Goal: Task Accomplishment & Management: Manage account settings

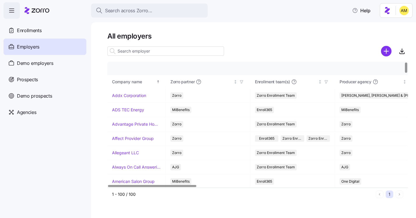
click at [162, 51] on input at bounding box center [165, 50] width 117 height 9
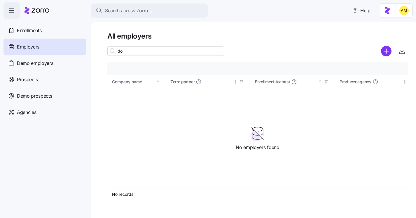
type input "d"
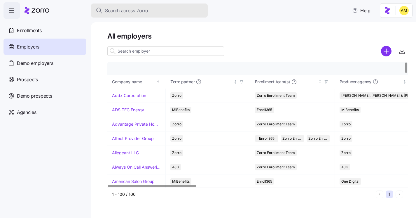
click at [121, 11] on span "Search across Zorro..." at bounding box center [128, 10] width 47 height 7
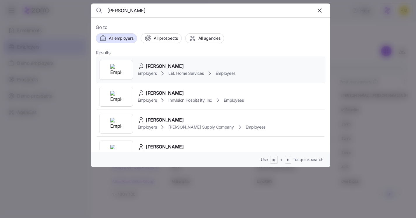
type input "[PERSON_NAME]"
click at [161, 70] on span "[PERSON_NAME]" at bounding box center [165, 65] width 38 height 7
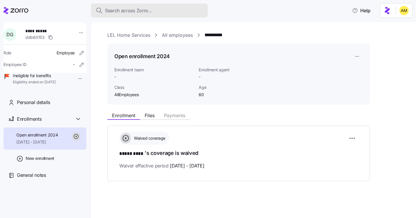
click at [139, 13] on span "Search across Zorro..." at bounding box center [128, 10] width 47 height 7
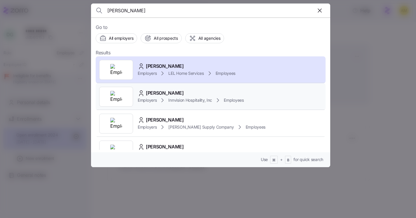
type input "[PERSON_NAME]"
click at [172, 95] on span "[PERSON_NAME]" at bounding box center [165, 92] width 38 height 7
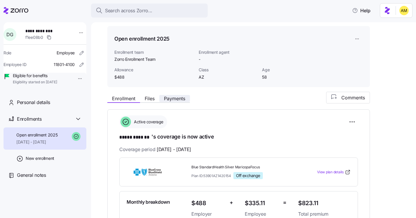
scroll to position [16, 0]
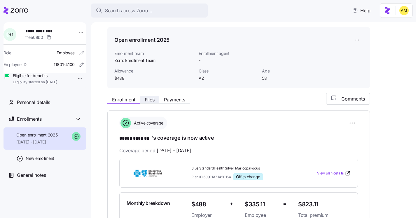
click at [151, 102] on span "Files" at bounding box center [150, 99] width 10 height 5
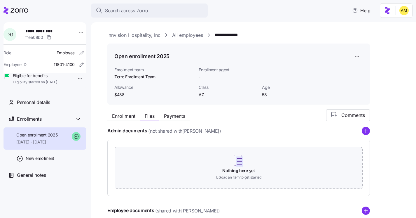
scroll to position [114, 0]
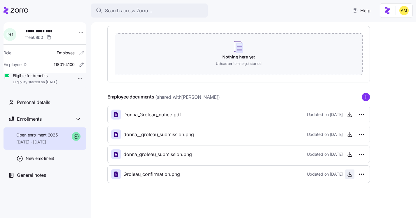
click at [349, 176] on icon "button" at bounding box center [350, 174] width 6 height 6
click at [351, 154] on icon "button" at bounding box center [350, 154] width 6 height 6
click at [352, 135] on icon "button" at bounding box center [350, 134] width 6 height 6
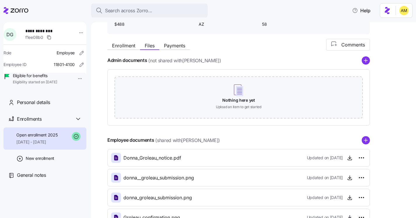
scroll to position [70, 0]
drag, startPoint x: 42, startPoint y: 31, endPoint x: 56, endPoint y: 31, distance: 14.3
click at [57, 31] on span "**********" at bounding box center [45, 31] width 41 height 6
copy span "*******"
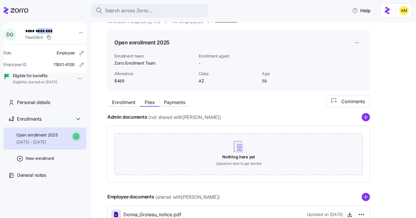
scroll to position [4, 0]
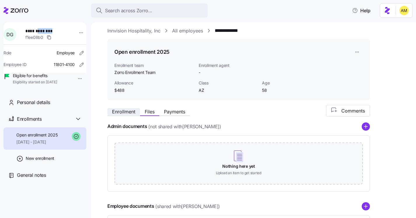
click at [126, 112] on span "Enrollment" at bounding box center [123, 111] width 23 height 5
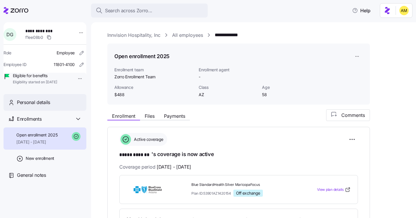
click at [42, 106] on span "Personal details" at bounding box center [33, 102] width 33 height 7
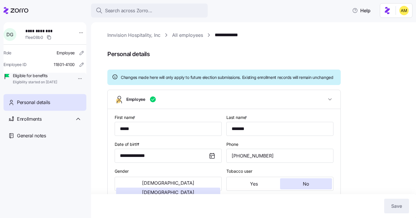
type input "AZ"
click at [37, 123] on span "Enrollments" at bounding box center [29, 118] width 25 height 7
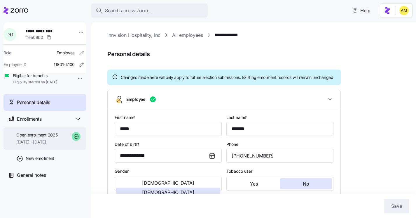
click at [46, 145] on div "Open enrollment 2025 [DATE] - [DATE]" at bounding box center [36, 138] width 41 height 13
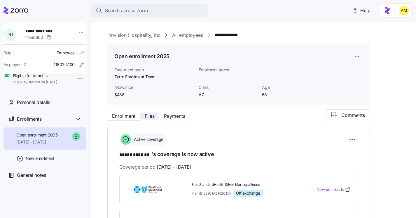
click at [147, 116] on span "Files" at bounding box center [150, 116] width 10 height 5
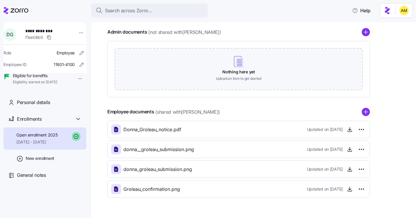
scroll to position [114, 0]
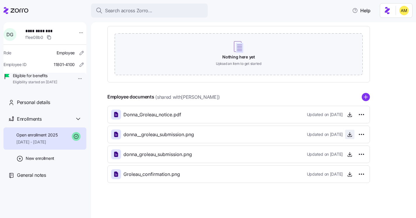
click at [350, 135] on icon "button" at bounding box center [350, 134] width 2 height 1
click at [350, 155] on icon "button" at bounding box center [350, 154] width 6 height 6
click at [349, 136] on icon "button" at bounding box center [350, 134] width 6 height 6
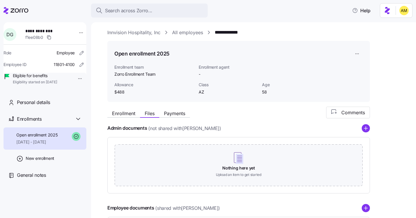
scroll to position [0, 0]
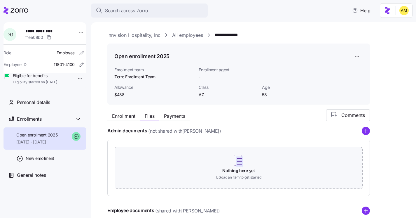
click at [58, 138] on span "Open enrollment 2025" at bounding box center [36, 135] width 41 height 6
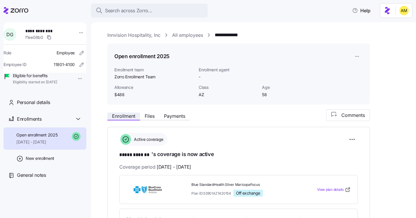
click at [128, 115] on span "Enrollment" at bounding box center [123, 116] width 23 height 5
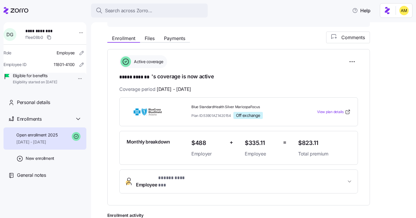
scroll to position [187, 0]
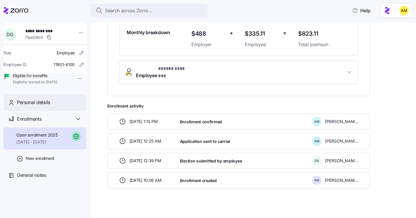
click at [39, 106] on span "Personal details" at bounding box center [33, 102] width 33 height 7
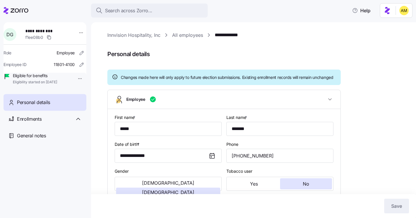
type input "AZ"
drag, startPoint x: 59, startPoint y: 30, endPoint x: 25, endPoint y: 29, distance: 33.6
click at [25, 29] on div "**********" at bounding box center [48, 35] width 51 height 18
copy span "**********"
click at [69, 123] on div "Enrollments" at bounding box center [49, 118] width 65 height 7
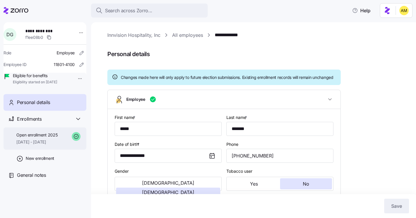
click at [48, 145] on span "[DATE] - [DATE]" at bounding box center [36, 142] width 41 height 6
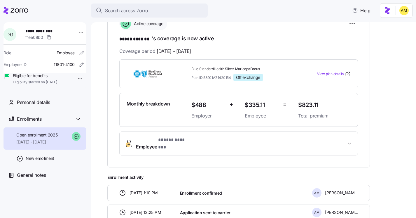
scroll to position [116, 0]
click at [46, 106] on span "Personal details" at bounding box center [33, 102] width 33 height 7
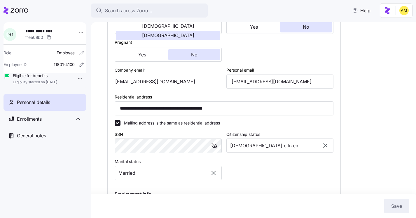
scroll to position [157, 0]
click at [43, 139] on span "General notes" at bounding box center [31, 135] width 29 height 7
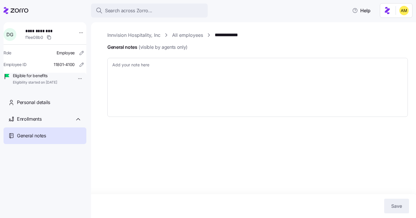
type textarea "x"
type textarea "[DATE] [PERSON_NAME] emailed to confirm address change from [STREET_ADDRESS][PE…"
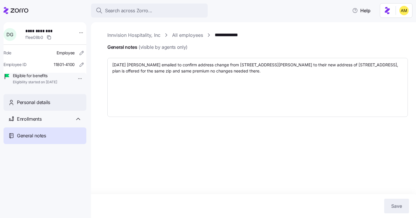
click at [43, 106] on span "Personal details" at bounding box center [33, 102] width 33 height 7
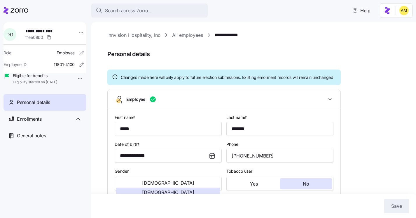
click at [37, 106] on span "Personal details" at bounding box center [33, 102] width 33 height 7
click at [32, 123] on span "Enrollments" at bounding box center [29, 118] width 25 height 7
click at [230, 38] on link "**********" at bounding box center [231, 35] width 33 height 7
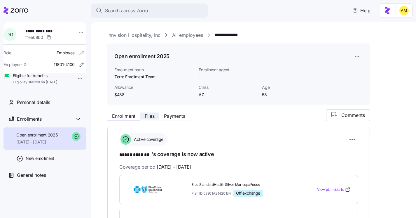
click at [150, 117] on span "Files" at bounding box center [150, 116] width 10 height 5
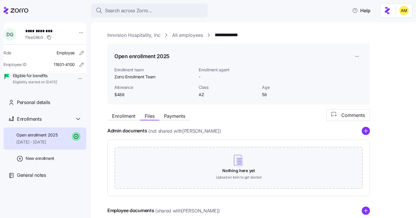
scroll to position [114, 0]
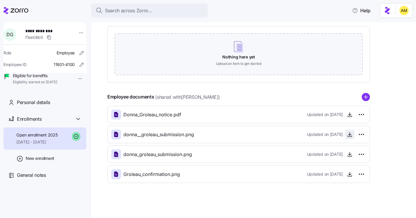
click at [353, 134] on icon "button" at bounding box center [350, 134] width 6 height 6
click at [350, 176] on icon "button" at bounding box center [350, 174] width 6 height 6
click at [351, 154] on icon "button" at bounding box center [350, 154] width 6 height 6
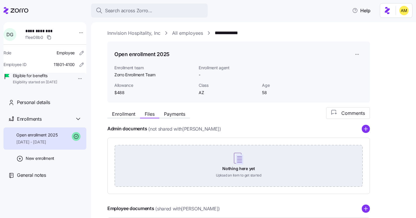
scroll to position [2, 0]
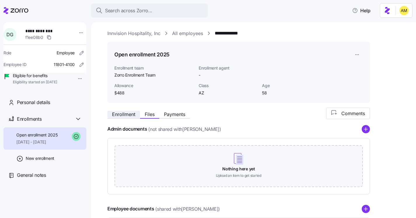
click at [126, 116] on span "Enrollment" at bounding box center [123, 114] width 23 height 5
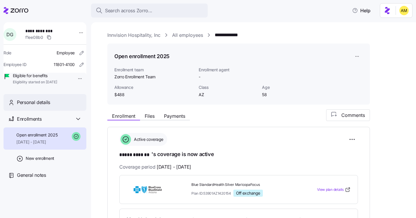
click at [54, 106] on div "Personal details" at bounding box center [49, 102] width 65 height 7
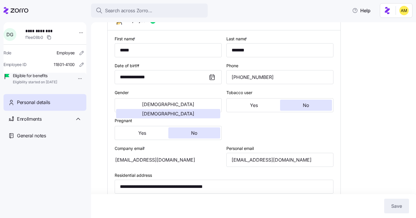
scroll to position [89, 0]
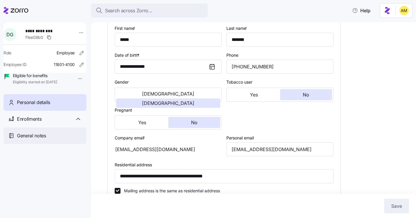
click at [52, 139] on div "General notes" at bounding box center [49, 135] width 65 height 7
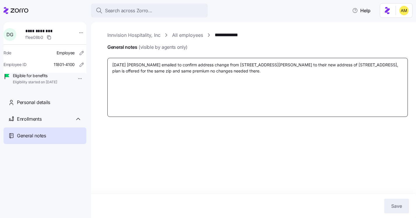
click at [307, 70] on textarea "[DATE] [PERSON_NAME] emailed to confirm address change from [STREET_ADDRESS][PE…" at bounding box center [257, 87] width 301 height 59
type textarea "x"
type textarea "[DATE] [PERSON_NAME] emailed to confirm address change from [STREET_ADDRESS][PE…"
type textarea "x"
type textarea "[DATE] [PERSON_NAME] emailed to confirm address change from [STREET_ADDRESS][PE…"
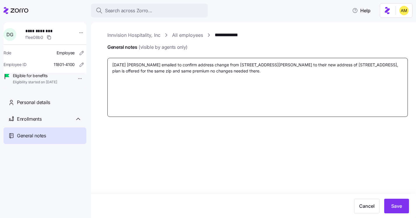
type textarea "x"
type textarea "[DATE] [PERSON_NAME] emailed to confirm address change from [STREET_ADDRESS][PE…"
type textarea "x"
type textarea "[DATE] [PERSON_NAME] emailed to confirm address change from [STREET_ADDRESS][PE…"
type textarea "x"
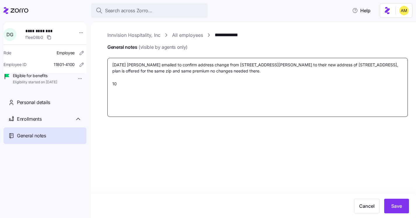
type textarea "[DATE] [PERSON_NAME] emailed to confirm address change from [STREET_ADDRESS][PE…"
type textarea "x"
type textarea "[DATE] [PERSON_NAME] emailed to confirm address change from [STREET_ADDRESS][PE…"
type textarea "x"
type textarea "[DATE] [PERSON_NAME] emailed to confirm address change from [STREET_ADDRESS][PE…"
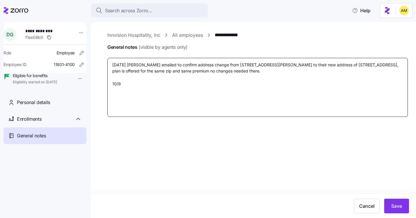
type textarea "x"
type textarea "[DATE] [PERSON_NAME] emailed to confirm address change from [STREET_ADDRESS][PE…"
type textarea "x"
type textarea "[DATE] [PERSON_NAME] emailed to confirm address change from [STREET_ADDRESS][PE…"
type textarea "x"
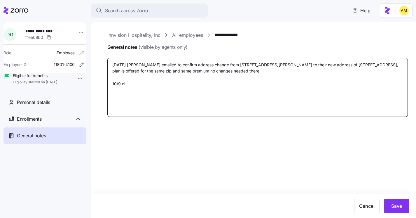
type textarea "[DATE] [PERSON_NAME] emailed to confirm address change from [STREET_ADDRESS][PE…"
type textarea "x"
type textarea "[DATE] [PERSON_NAME] emailed to confirm address change from [STREET_ADDRESS][PE…"
type textarea "x"
type textarea "[DATE] [PERSON_NAME] emailed to confirm address change from [STREET_ADDRESS][PE…"
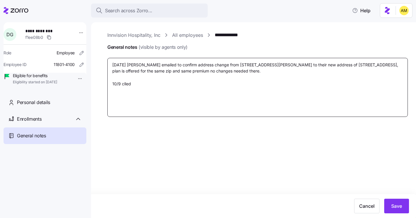
type textarea "x"
type textarea "[DATE] [PERSON_NAME] emailed to confirm address change from [STREET_ADDRESS][PE…"
type textarea "x"
type textarea "[DATE] [PERSON_NAME] emailed to confirm address change from [STREET_ADDRESS][PE…"
type textarea "x"
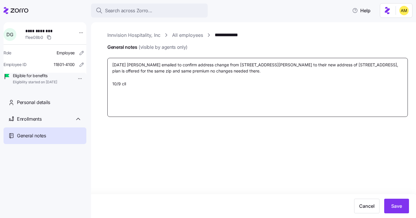
type textarea "[DATE] [PERSON_NAME] emailed to confirm address change from [STREET_ADDRESS][PE…"
type textarea "x"
type textarea "[DATE] [PERSON_NAME] emailed to confirm address change from [STREET_ADDRESS][PE…"
type textarea "x"
type textarea "[DATE] [PERSON_NAME] emailed to confirm address change from [STREET_ADDRESS][PE…"
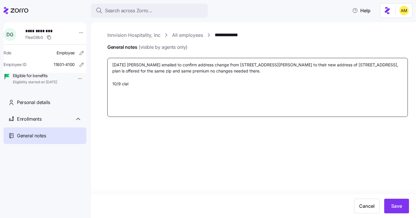
type textarea "x"
type textarea "[DATE] [PERSON_NAME] emailed to confirm address change from [STREET_ADDRESS][PE…"
type textarea "x"
type textarea "[DATE] [PERSON_NAME] emailed to confirm address change from [STREET_ADDRESS][PE…"
type textarea "x"
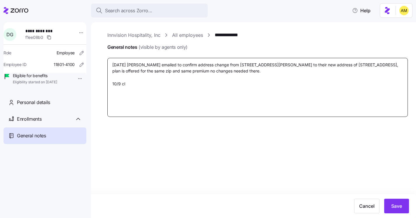
type textarea "[DATE] [PERSON_NAME] emailed to confirm address change from [STREET_ADDRESS][PE…"
type textarea "x"
type textarea "[DATE] [PERSON_NAME] emailed to confirm address change from [STREET_ADDRESS][PE…"
type textarea "x"
type textarea "[DATE] [PERSON_NAME] emailed to confirm address change from [STREET_ADDRESS][PE…"
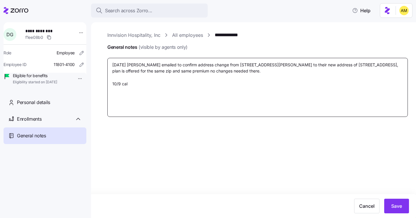
type textarea "x"
type textarea "[DATE] [PERSON_NAME] emailed to confirm address change from [STREET_ADDRESS][PE…"
type textarea "x"
type textarea "[DATE] [PERSON_NAME] emailed to confirm address change from [STREET_ADDRESS][PE…"
type textarea "x"
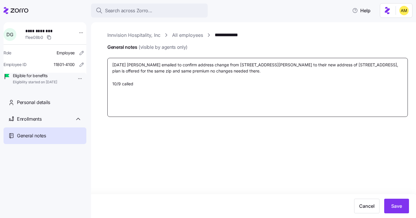
type textarea "[DATE] [PERSON_NAME] emailed to confirm address change from [STREET_ADDRESS][PE…"
type textarea "x"
type textarea "[DATE] [PERSON_NAME] emailed to confirm address change from [STREET_ADDRESS][PE…"
type textarea "x"
type textarea "[DATE] [PERSON_NAME] emailed to confirm address change from [STREET_ADDRESS][PE…"
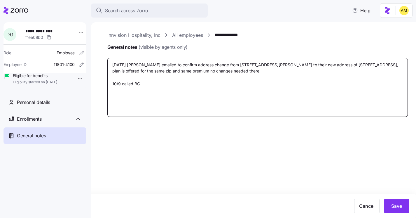
type textarea "x"
type textarea "[DATE] [PERSON_NAME] emailed to confirm address change from [STREET_ADDRESS][PE…"
type textarea "x"
type textarea "[DATE] [PERSON_NAME] emailed to confirm address change from [STREET_ADDRESS][PE…"
type textarea "x"
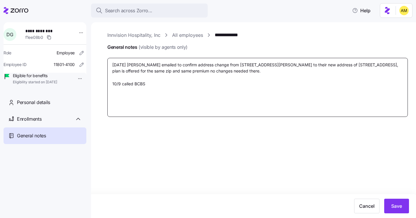
type textarea "[DATE] [PERSON_NAME] emailed to confirm address change from [STREET_ADDRESS][PE…"
type textarea "x"
type textarea "[DATE] [PERSON_NAME] emailed to confirm address change from [STREET_ADDRESS][PE…"
type textarea "x"
type textarea "[DATE] [PERSON_NAME] emailed to confirm address change from [STREET_ADDRESS][PE…"
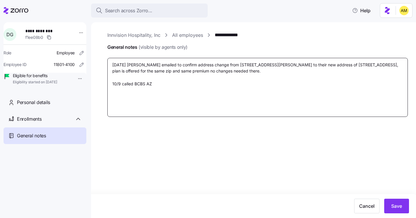
type textarea "x"
type textarea "[DATE] [PERSON_NAME] emailed to confirm address change from [STREET_ADDRESS][PE…"
type textarea "x"
type textarea "[DATE] [PERSON_NAME] emailed to confirm address change from [STREET_ADDRESS][PE…"
type textarea "x"
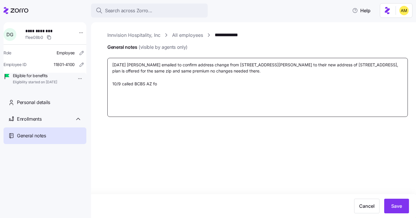
type textarea "[DATE] [PERSON_NAME] emailed to confirm address change from [STREET_ADDRESS][PE…"
type textarea "x"
type textarea "[DATE] [PERSON_NAME] emailed to confirm address change from [STREET_ADDRESS][PE…"
type textarea "x"
type textarea "[DATE] [PERSON_NAME] emailed to confirm address change from [STREET_ADDRESS][PE…"
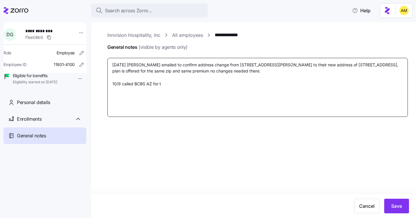
type textarea "x"
type textarea "[DATE] [PERSON_NAME] emailed to confirm address change from [STREET_ADDRESS][PE…"
type textarea "x"
type textarea "[DATE] [PERSON_NAME] emailed to confirm address change from [STREET_ADDRESS][PE…"
type textarea "x"
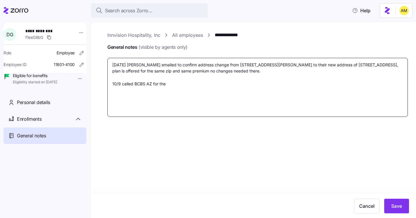
type textarea "[DATE] [PERSON_NAME] emailed to confirm address change from [STREET_ADDRESS][PE…"
type textarea "x"
type textarea "[DATE] [PERSON_NAME] emailed to confirm address change from [STREET_ADDRESS][PE…"
type textarea "x"
type textarea "[DATE] [PERSON_NAME] emailed to confirm address change from [STREET_ADDRESS][PE…"
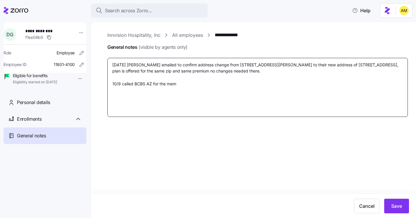
type textarea "x"
type textarea "[DATE] [PERSON_NAME] emailed to confirm address change from [STREET_ADDRESS][PE…"
type textarea "x"
type textarea "[DATE] [PERSON_NAME] emailed to confirm address change from [STREET_ADDRESS][PE…"
type textarea "x"
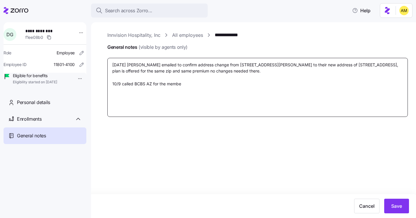
type textarea "[DATE] [PERSON_NAME] emailed to confirm address change from [STREET_ADDRESS][PE…"
type textarea "x"
type textarea "[DATE] [PERSON_NAME] emailed to confirm address change from [STREET_ADDRESS][PE…"
type textarea "x"
type textarea "[DATE] [PERSON_NAME] emailed to confirm address change from [STREET_ADDRESS][PE…"
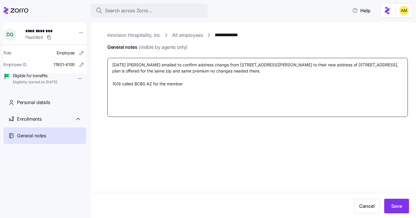
type textarea "x"
type textarea "[DATE] [PERSON_NAME] emailed to confirm address change from [STREET_ADDRESS][PE…"
type textarea "x"
type textarea "[DATE] [PERSON_NAME] emailed to confirm address change from [STREET_ADDRESS][PE…"
type textarea "x"
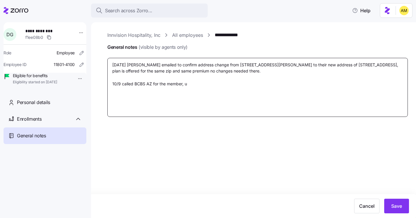
type textarea "[DATE] [PERSON_NAME] emailed to confirm address change from [STREET_ADDRESS][PE…"
type textarea "x"
type textarea "[DATE] [PERSON_NAME] emailed to confirm address change from [STREET_ADDRESS][PE…"
type textarea "x"
type textarea "[DATE] [PERSON_NAME] emailed to confirm address change from [STREET_ADDRESS][PE…"
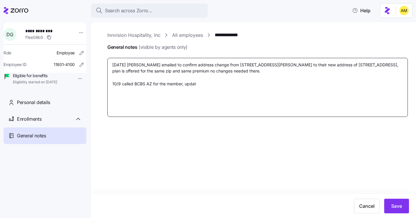
type textarea "x"
type textarea "[DATE] [PERSON_NAME] emailed to confirm address change from [STREET_ADDRESS][PE…"
type textarea "x"
type textarea "[DATE] [PERSON_NAME] emailed to confirm address change from [STREET_ADDRESS][PE…"
type textarea "x"
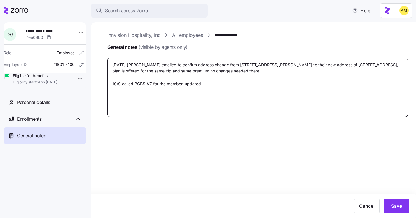
type textarea "[DATE] [PERSON_NAME] emailed to confirm address change from [STREET_ADDRESS][PE…"
type textarea "x"
type textarea "[DATE] [PERSON_NAME] emailed to confirm address change from [STREET_ADDRESS][PE…"
type textarea "x"
type textarea "[DATE] [PERSON_NAME] emailed to confirm address change from [STREET_ADDRESS][PE…"
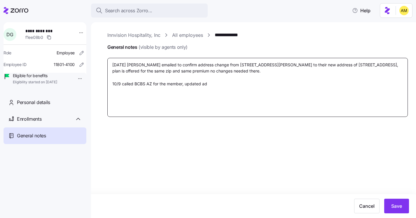
type textarea "x"
type textarea "[DATE] [PERSON_NAME] emailed to confirm address change from [STREET_ADDRESS][PE…"
type textarea "x"
type textarea "[DATE] [PERSON_NAME] emailed to confirm address change from [STREET_ADDRESS][PE…"
type textarea "x"
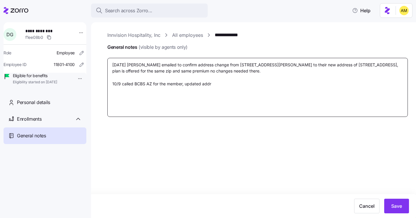
type textarea "[DATE] [PERSON_NAME] emailed to confirm address change from [STREET_ADDRESS][PE…"
type textarea "x"
type textarea "[DATE] [PERSON_NAME] emailed to confirm address change from [STREET_ADDRESS][PE…"
type textarea "x"
type textarea "[DATE] [PERSON_NAME] emailed to confirm address change from [STREET_ADDRESS][PE…"
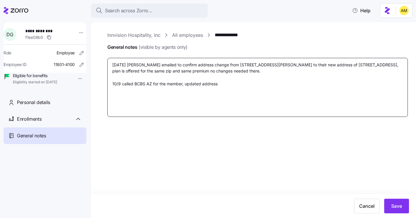
type textarea "x"
type textarea "[DATE] [PERSON_NAME] emailed to confirm address change from [STREET_ADDRESS][PE…"
type textarea "x"
type textarea "[DATE] [PERSON_NAME] emailed to confirm address change from [STREET_ADDRESS][PE…"
type textarea "x"
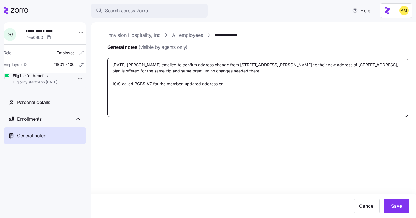
type textarea "[DATE] [PERSON_NAME] emailed to confirm address change from [STREET_ADDRESS][PE…"
type textarea "x"
type textarea "[DATE] [PERSON_NAME] emailed to confirm address change from [STREET_ADDRESS][PE…"
type textarea "x"
type textarea "[DATE] [PERSON_NAME] emailed to confirm address change from [STREET_ADDRESS][PE…"
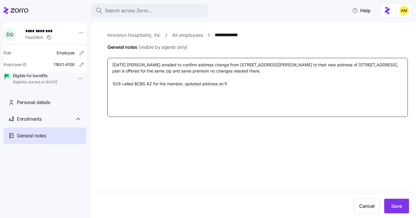
type textarea "x"
type textarea "[DATE] [PERSON_NAME] emailed to confirm address change from [STREET_ADDRESS][PE…"
type textarea "x"
type textarea "[DATE] [PERSON_NAME] emailed to confirm address change from [STREET_ADDRESS][PE…"
type textarea "x"
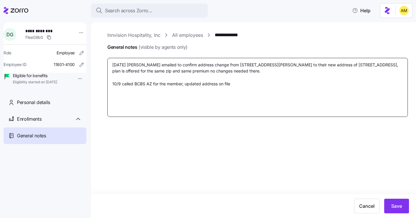
type textarea "[DATE] [PERSON_NAME] emailed to confirm address change from [STREET_ADDRESS][PE…"
type textarea "x"
type textarea "[DATE] [PERSON_NAME] emailed to confirm address change from [STREET_ADDRESS][PE…"
type textarea "x"
type textarea "[DATE] [PERSON_NAME] emailed to confirm address change from [STREET_ADDRESS][PE…"
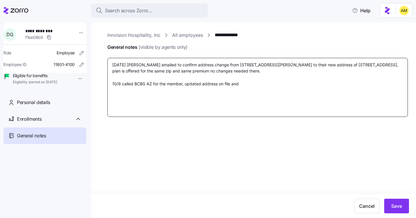
type textarea "x"
type textarea "[DATE] [PERSON_NAME] emailed to confirm address change from [STREET_ADDRESS][PE…"
type textarea "x"
type textarea "[DATE] [PERSON_NAME] emailed to confirm address change from [STREET_ADDRESS][PE…"
type textarea "x"
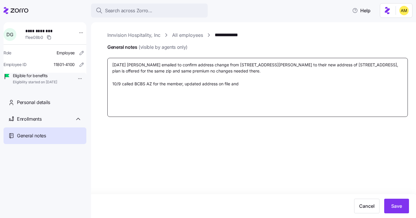
type textarea "[DATE] [PERSON_NAME] emailed to confirm address change from [STREET_ADDRESS][PE…"
type textarea "x"
type textarea "[DATE] [PERSON_NAME] emailed to confirm address change from [STREET_ADDRESS][PE…"
type textarea "x"
type textarea "[DATE] [PERSON_NAME] emailed to confirm address change from [STREET_ADDRESS][PE…"
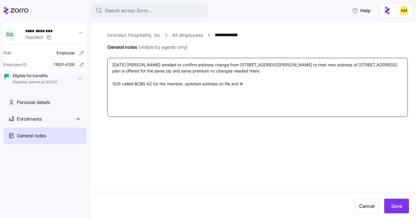
type textarea "x"
type textarea "[DATE] [PERSON_NAME] emailed to confirm address change from [STREET_ADDRESS][PE…"
type textarea "x"
type textarea "[DATE] [PERSON_NAME] emailed to confirm address change from [STREET_ADDRESS][PE…"
type textarea "x"
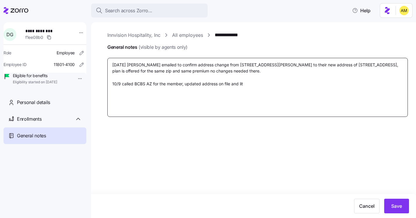
type textarea "[DATE] [PERSON_NAME] emailed to confirm address change from [STREET_ADDRESS][PE…"
type textarea "x"
type textarea "[DATE] [PERSON_NAME] emailed to confirm address change from [STREET_ADDRESS][PE…"
type textarea "x"
type textarea "[DATE] [PERSON_NAME] emailed to confirm address change from [STREET_ADDRESS][PE…"
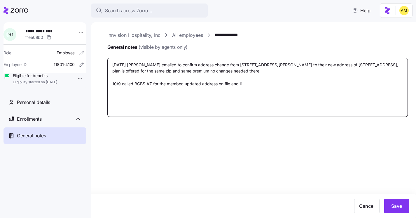
type textarea "x"
type textarea "[DATE] [PERSON_NAME] emailed to confirm address change from [STREET_ADDRESS][PE…"
type textarea "x"
type textarea "[DATE] [PERSON_NAME] emailed to confirm address change from [STREET_ADDRESS][PE…"
type textarea "x"
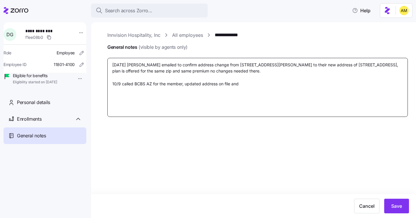
type textarea "[DATE] [PERSON_NAME] emailed to confirm address change from [STREET_ADDRESS][PE…"
type textarea "x"
type textarea "[DATE] [PERSON_NAME] emailed to confirm address change from [STREET_ADDRESS][PE…"
type textarea "x"
type textarea "[DATE] [PERSON_NAME] emailed to confirm address change from [STREET_ADDRESS][PE…"
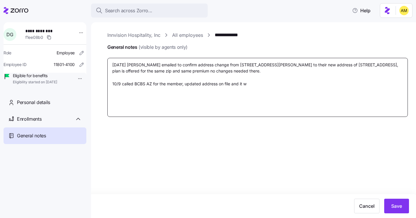
type textarea "x"
type textarea "[DATE] [PERSON_NAME] emailed to confirm address change from [STREET_ADDRESS][PE…"
type textarea "x"
type textarea "[DATE] [PERSON_NAME] emailed to confirm address change from [STREET_ADDRESS][PE…"
type textarea "x"
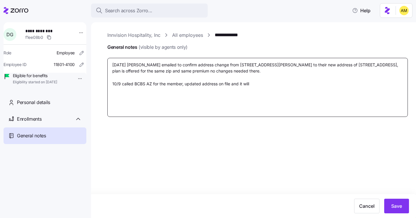
type textarea "[DATE] [PERSON_NAME] emailed to confirm address change from [STREET_ADDRESS][PE…"
type textarea "x"
type textarea "[DATE] [PERSON_NAME] emailed to confirm address change from [STREET_ADDRESS][PE…"
type textarea "x"
type textarea "[DATE] [PERSON_NAME] emailed to confirm address change from [STREET_ADDRESS][PE…"
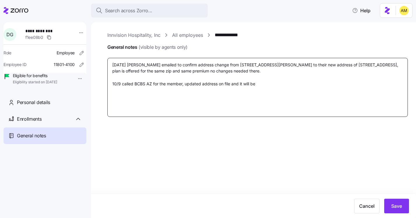
type textarea "x"
type textarea "[DATE] [PERSON_NAME] emailed to confirm address change from [STREET_ADDRESS][PE…"
type textarea "x"
type textarea "[DATE] [PERSON_NAME] emailed to confirm address change from [STREET_ADDRESS][PE…"
type textarea "x"
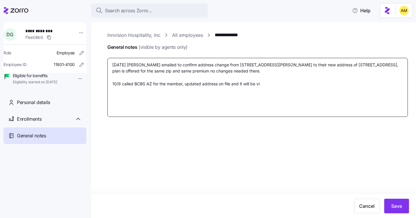
type textarea "[DATE] [PERSON_NAME] emailed to confirm address change from [STREET_ADDRESS][PE…"
type textarea "x"
type textarea "[DATE] [PERSON_NAME] emailed to confirm address change from [STREET_ADDRESS][PE…"
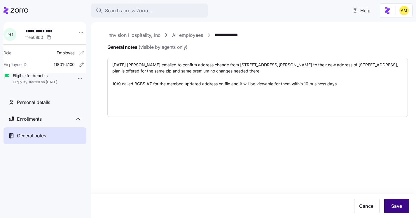
click at [398, 203] on span "Save" at bounding box center [397, 205] width 11 height 7
